Goal: Task Accomplishment & Management: Use online tool/utility

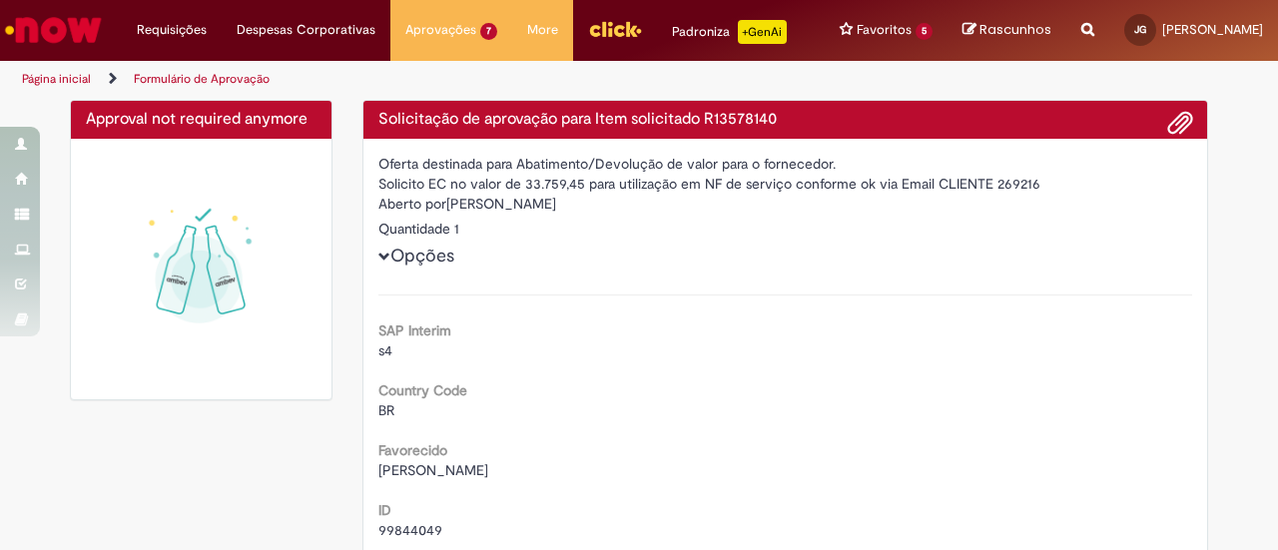
click at [58, 25] on img "Ir para a Homepage" at bounding box center [53, 30] width 103 height 40
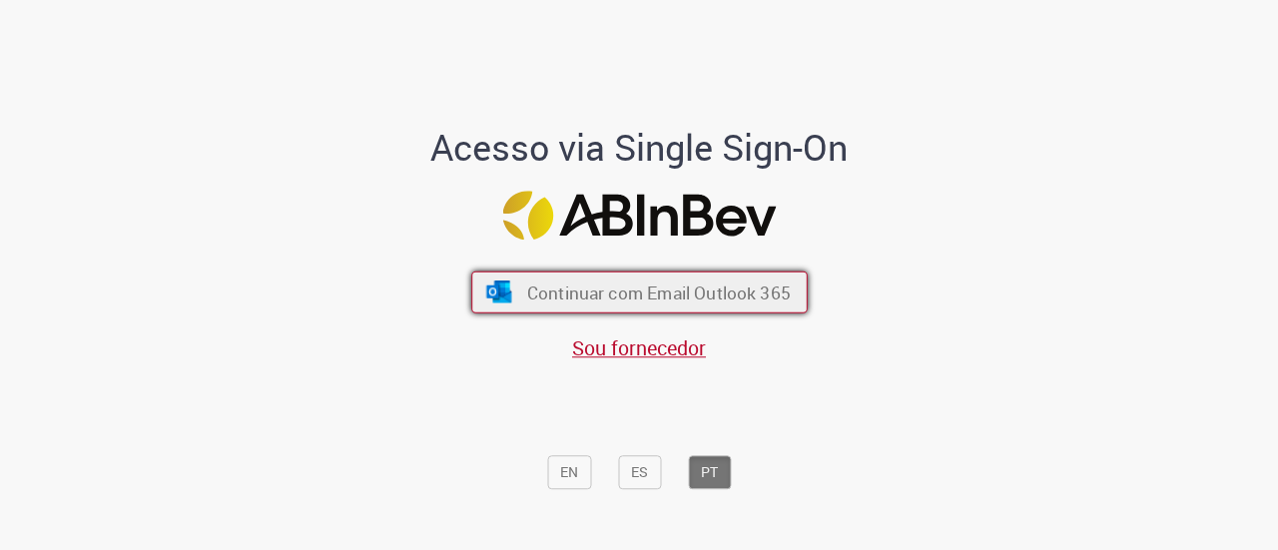
click at [590, 283] on span "Continuar com Email Outlook 365" at bounding box center [658, 292] width 264 height 23
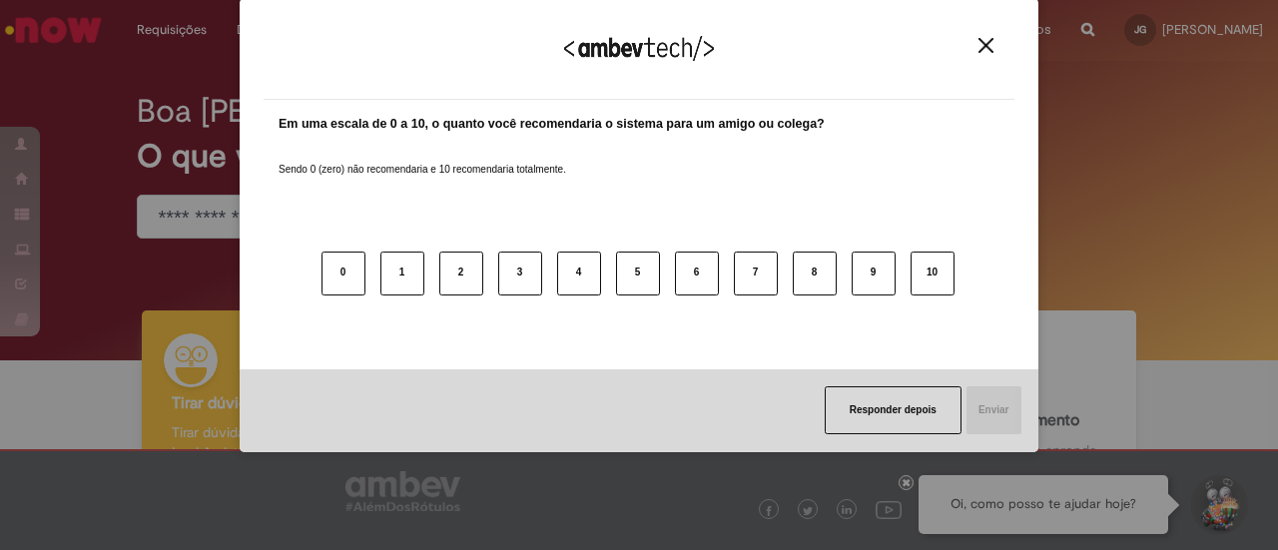
click at [989, 39] on img "Close" at bounding box center [986, 45] width 15 height 15
